Goal: Information Seeking & Learning: Find specific page/section

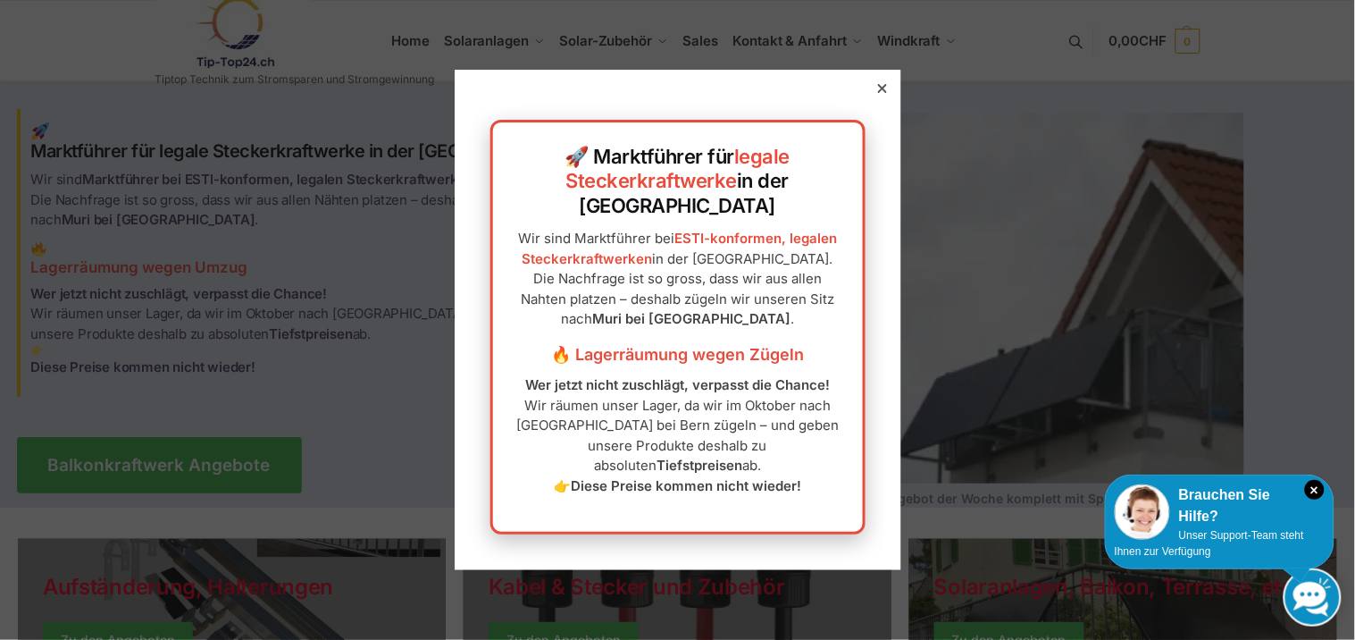
click at [875, 96] on div at bounding box center [883, 88] width 16 height 16
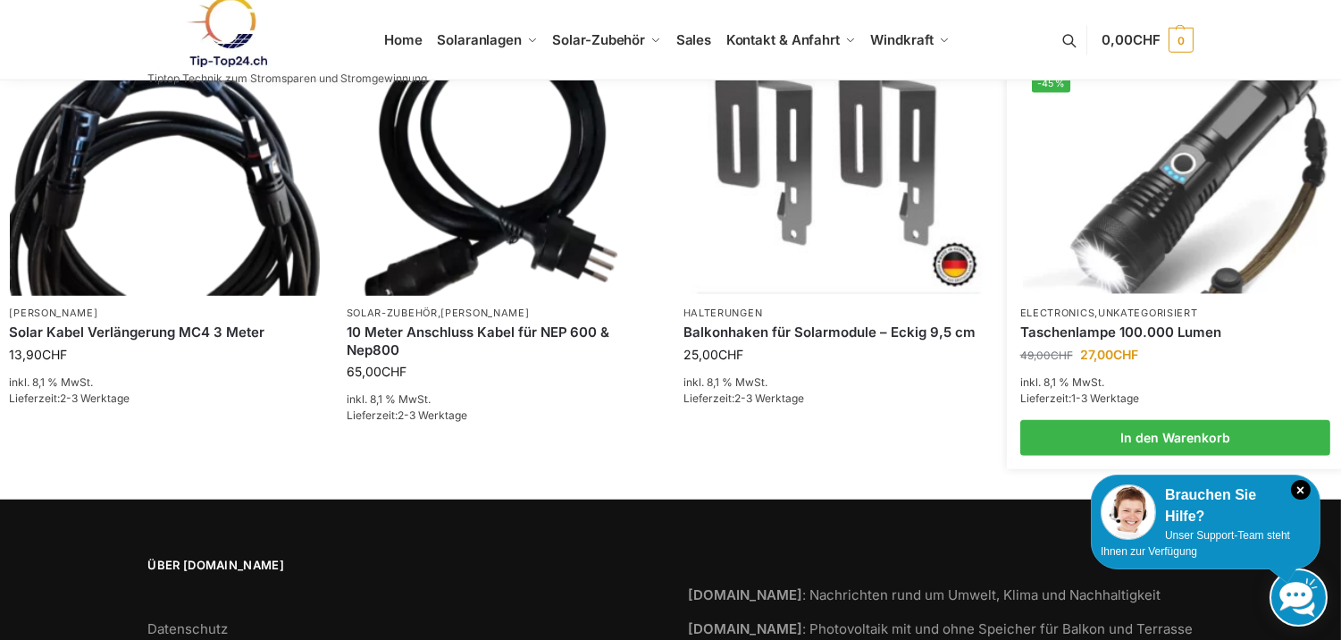
scroll to position [2900, 0]
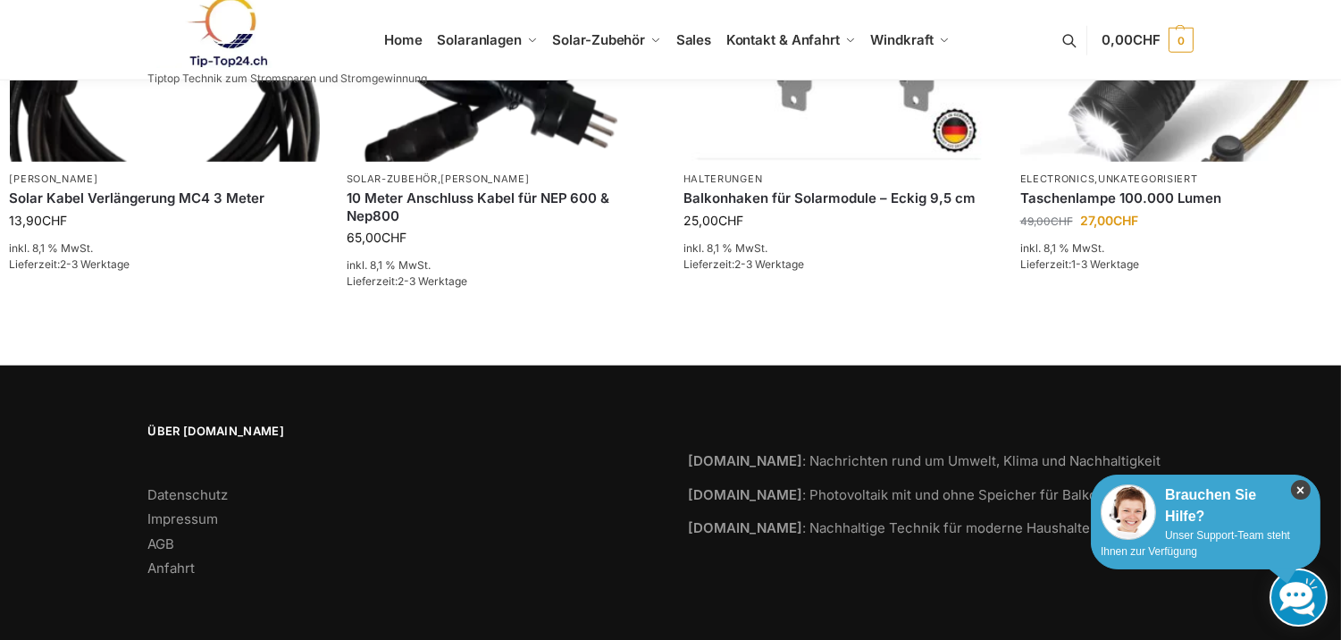
click at [1305, 488] on icon "×" at bounding box center [1301, 490] width 20 height 20
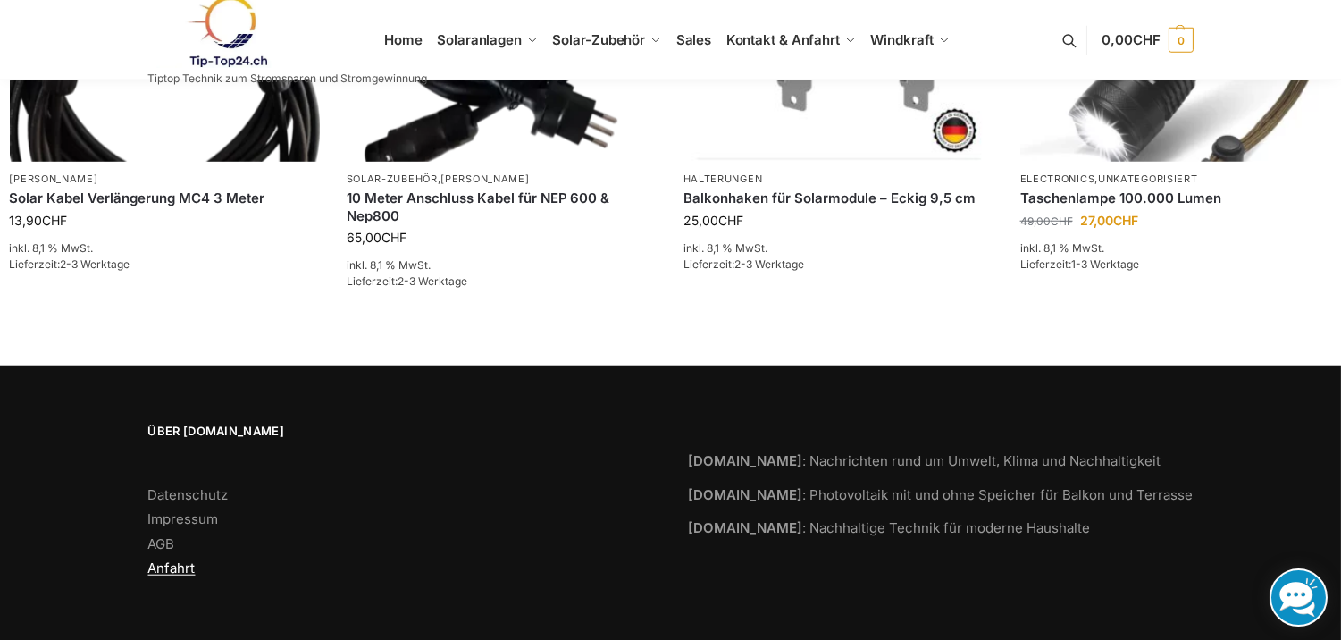
click at [172, 574] on link "Anfahrt" at bounding box center [171, 567] width 47 height 17
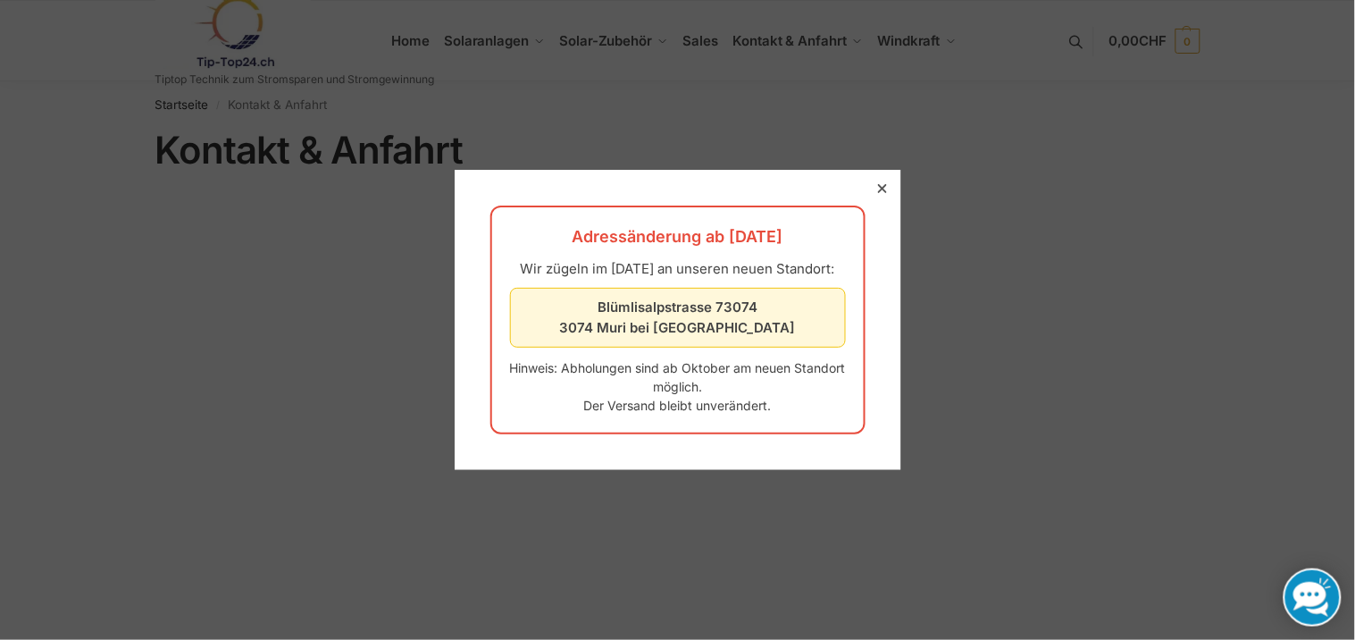
click at [877, 184] on icon at bounding box center [881, 188] width 9 height 9
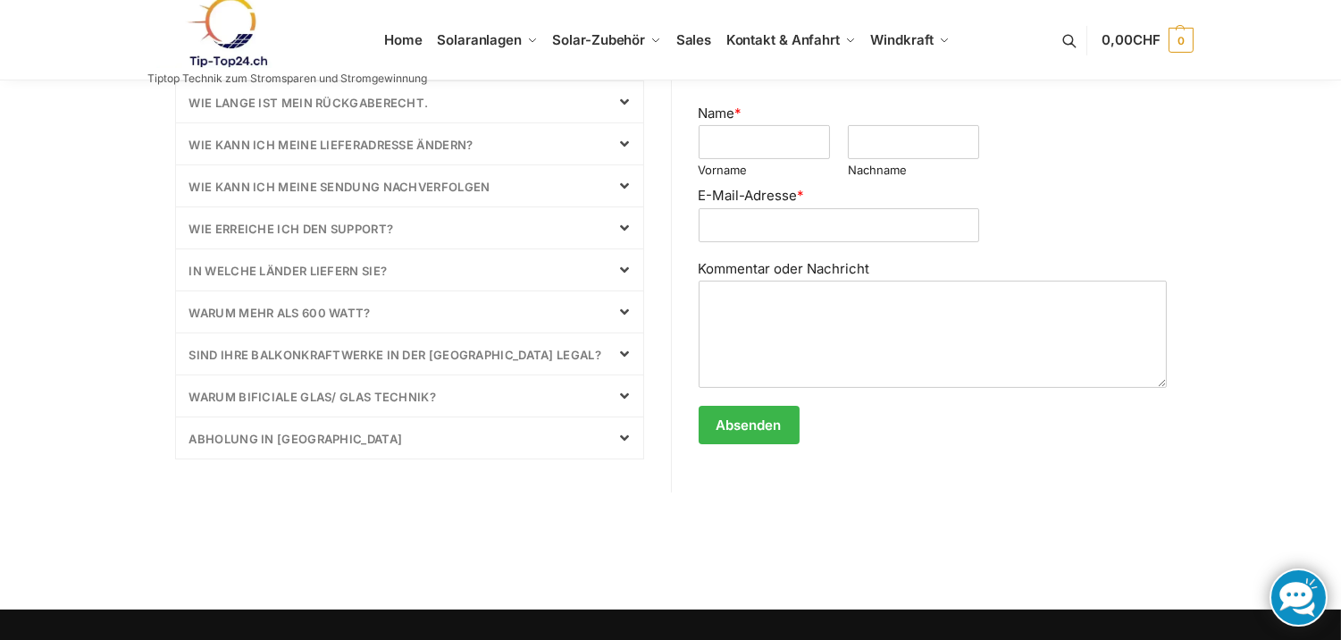
scroll to position [1120, 0]
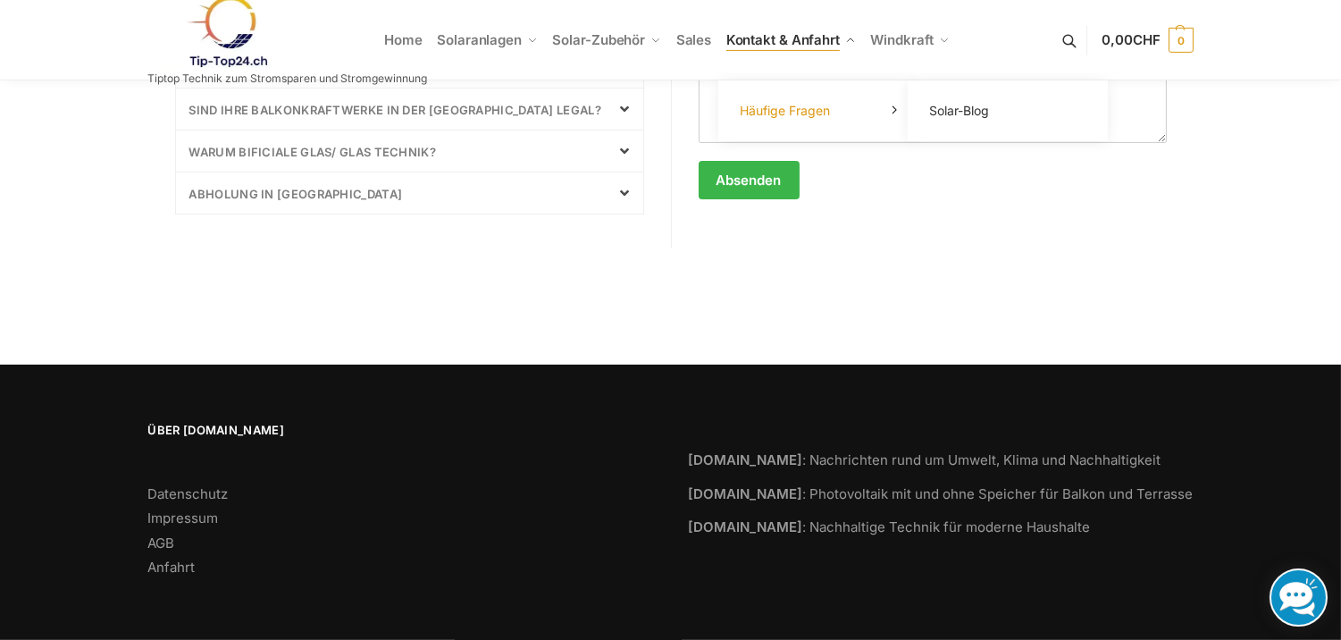
click at [859, 111] on link "Häufige Fragen" at bounding box center [818, 110] width 179 height 25
